Goal: Task Accomplishment & Management: Manage account settings

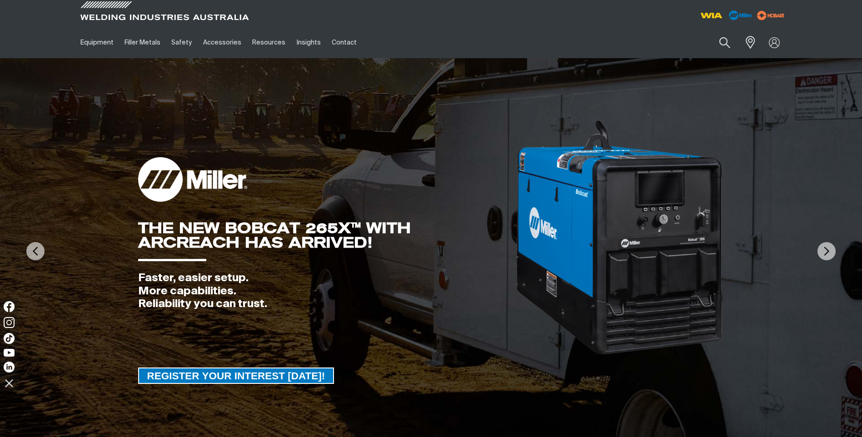
click at [773, 41] on div at bounding box center [774, 42] width 25 height 17
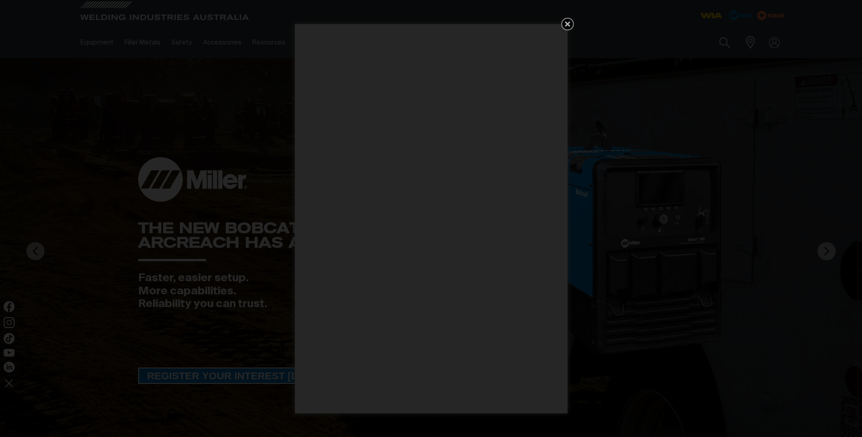
click at [564, 26] on icon "Get 5 WIA Welding Guides Free!" at bounding box center [567, 24] width 11 height 11
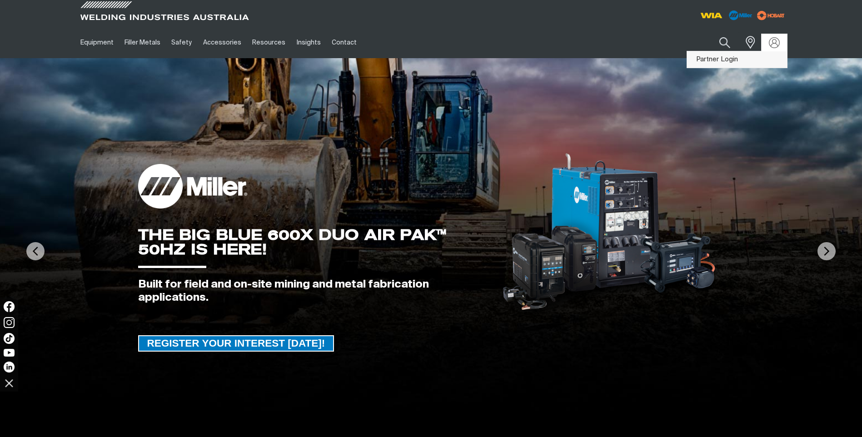
click at [738, 63] on link "Partner Login" at bounding box center [737, 59] width 100 height 17
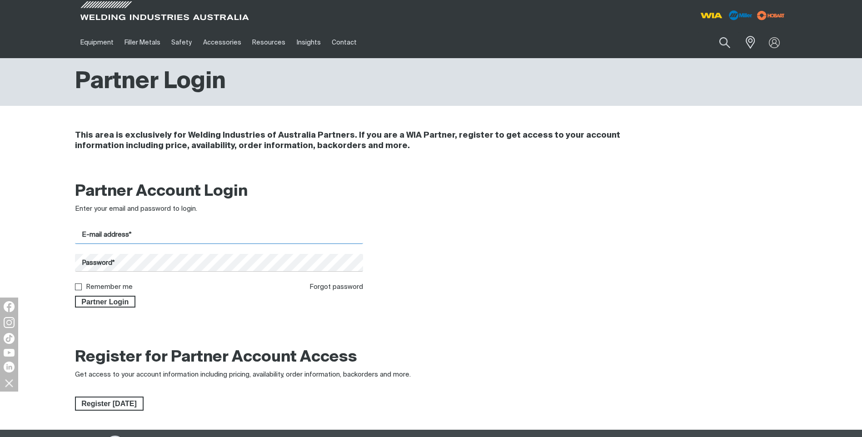
type input "[PERSON_NAME][EMAIL_ADDRESS][DOMAIN_NAME]"
click at [80, 288] on input "Remember me" at bounding box center [78, 287] width 6 height 6
checkbox input "true"
click at [97, 295] on div "Partner Login" at bounding box center [219, 299] width 289 height 15
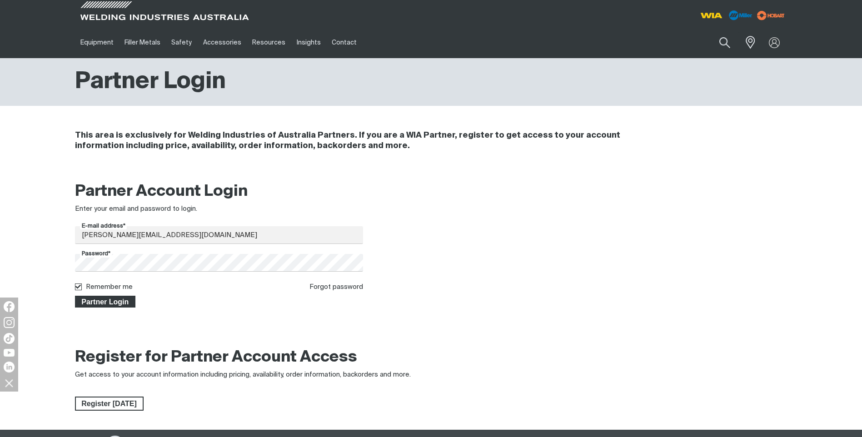
click at [98, 301] on span "Partner Login" at bounding box center [105, 302] width 59 height 12
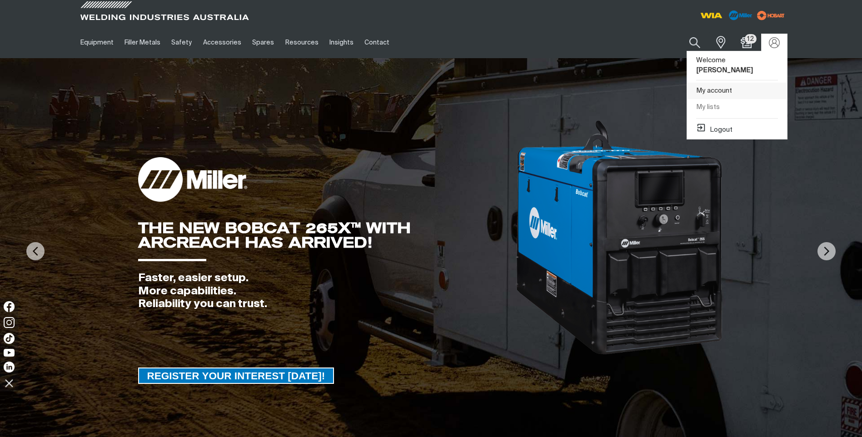
click at [717, 83] on link "My account" at bounding box center [737, 91] width 100 height 17
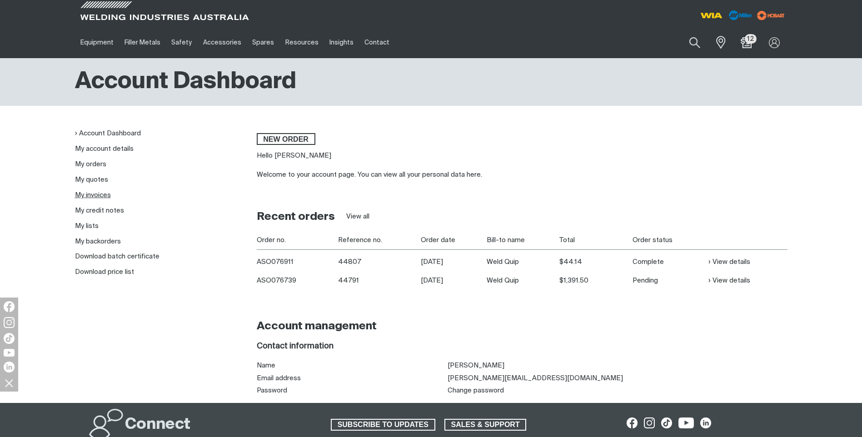
click at [95, 194] on link "My invoices" at bounding box center [93, 195] width 36 height 7
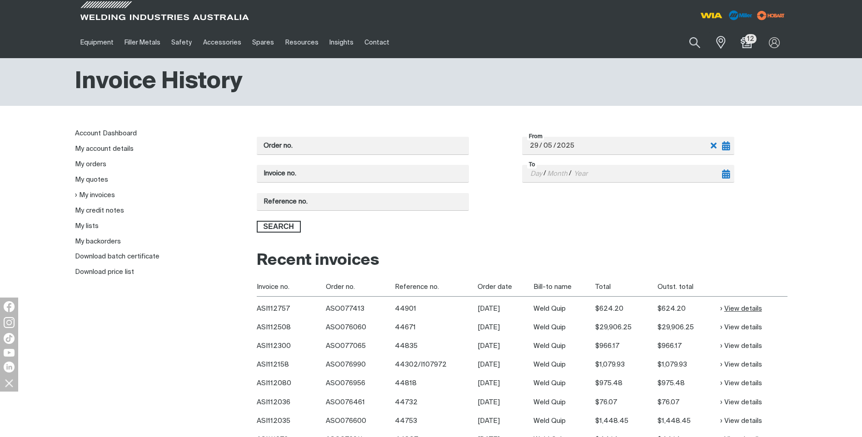
click at [745, 308] on link "View details" at bounding box center [741, 309] width 42 height 10
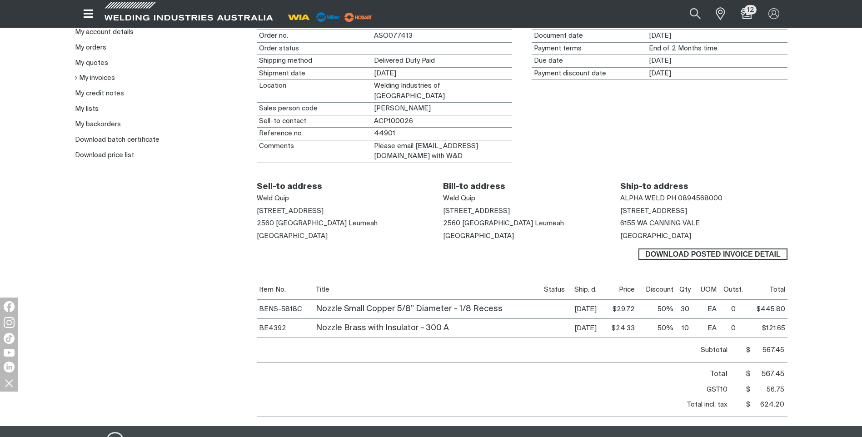
scroll to position [91, 0]
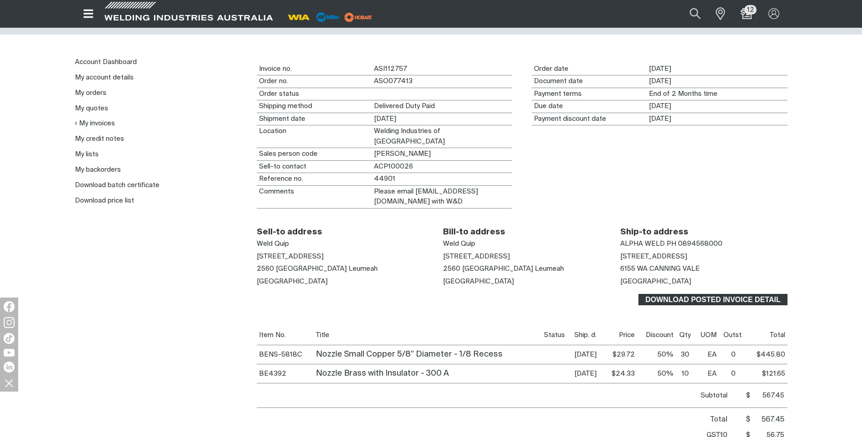
click at [689, 294] on span "Download Posted invoice detail" at bounding box center [712, 300] width 147 height 12
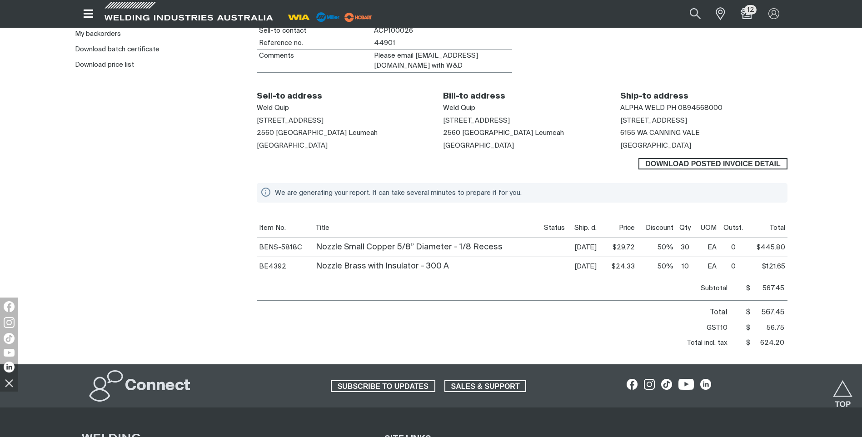
scroll to position [0, 0]
